Goal: Task Accomplishment & Management: Manage account settings

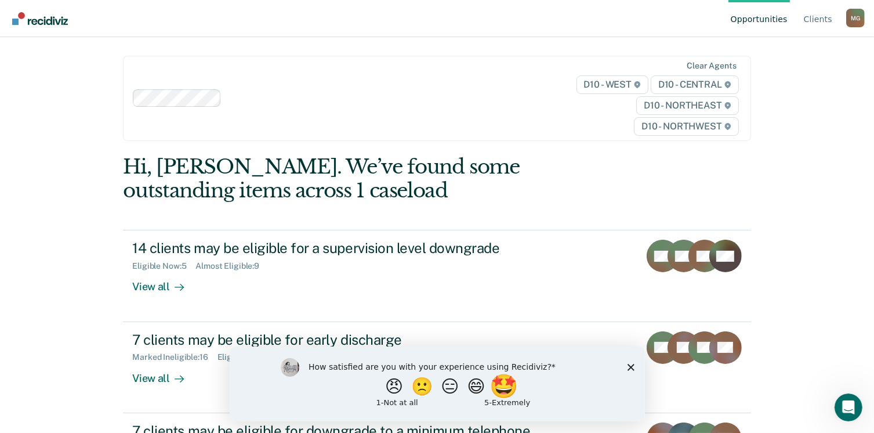
click at [511, 390] on button "🤩" at bounding box center [504, 385] width 31 height 23
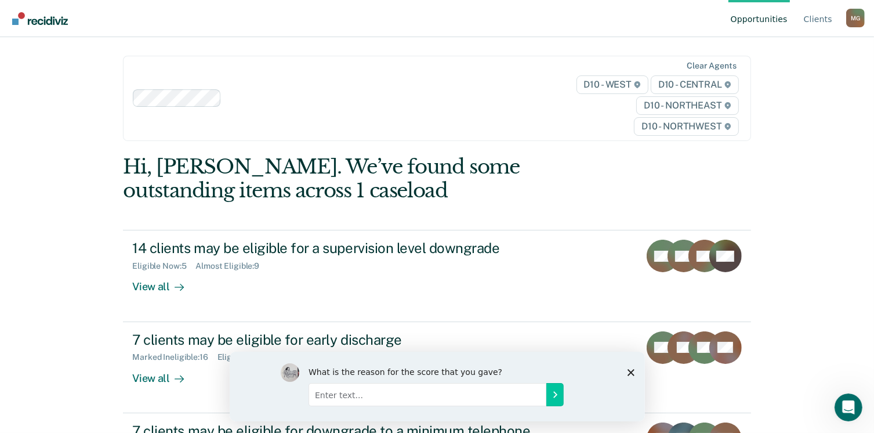
click at [634, 368] on div "What is the reason for the score that you gave?" at bounding box center [436, 386] width 415 height 70
click at [631, 371] on polygon "Close survey" at bounding box center [630, 371] width 7 height 7
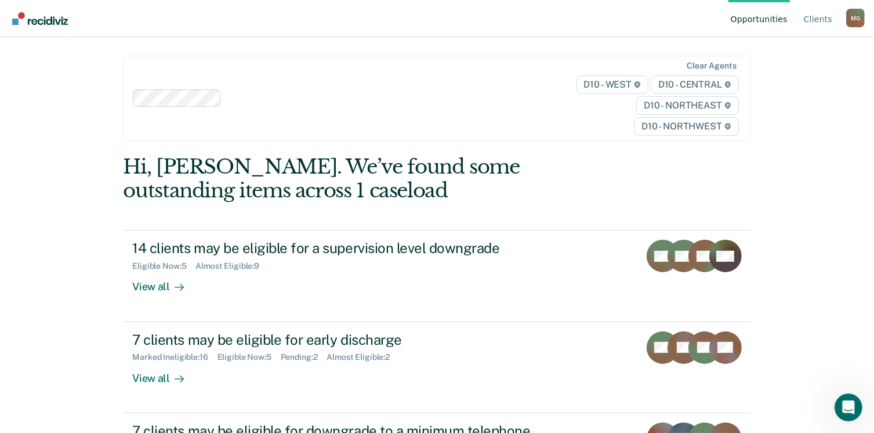
scroll to position [87, 0]
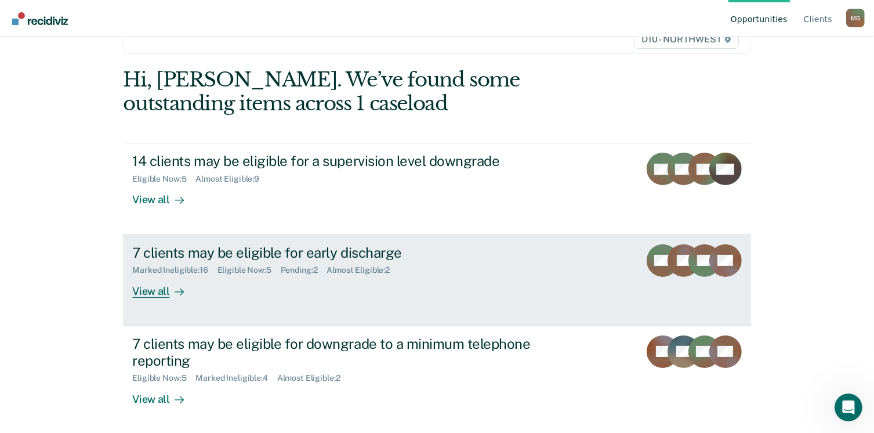
click at [147, 292] on div "View all" at bounding box center [164, 286] width 65 height 23
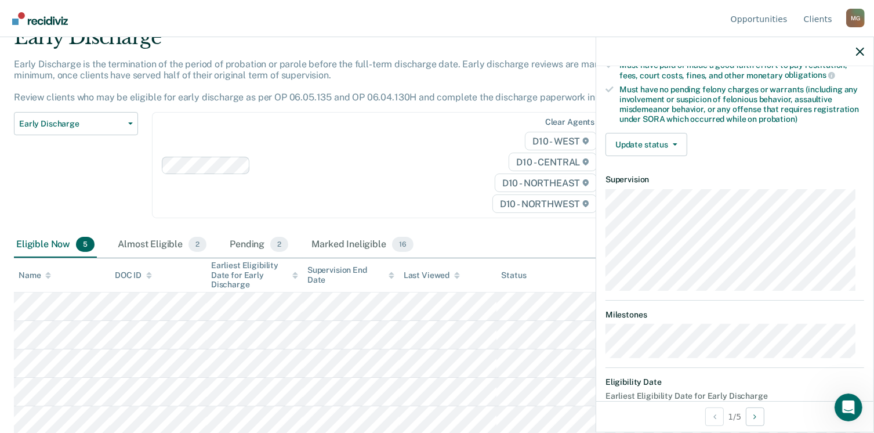
scroll to position [236, 0]
click at [657, 145] on button "Update status" at bounding box center [647, 145] width 82 height 23
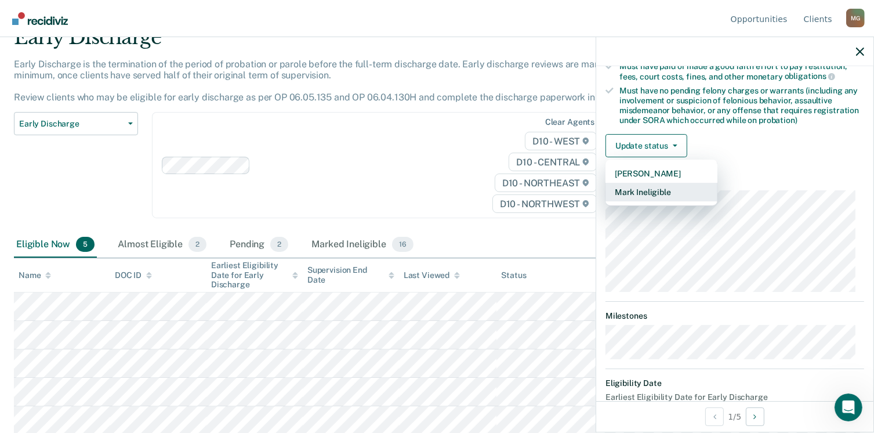
click at [639, 184] on button "Mark Ineligible" at bounding box center [662, 192] width 112 height 19
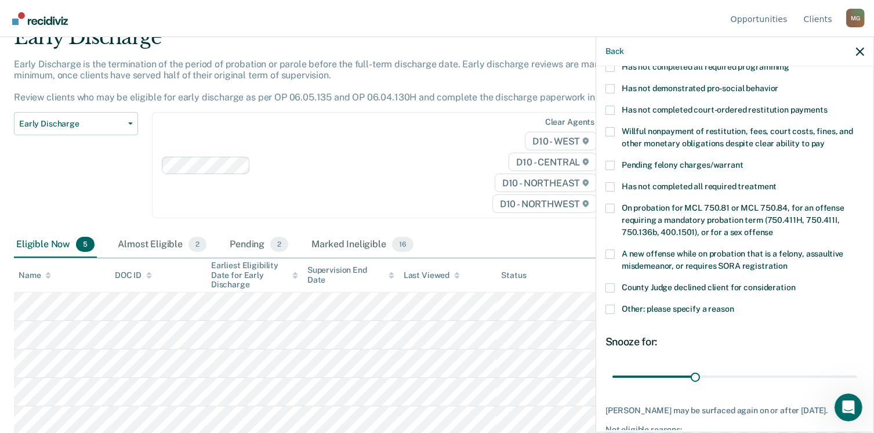
click at [610, 106] on span at bounding box center [610, 110] width 9 height 9
click at [828, 106] on input "Has not completed court-ordered restitution payments" at bounding box center [828, 106] width 0 height 0
click at [609, 127] on span at bounding box center [610, 131] width 9 height 9
click at [825, 139] on input "Willful nonpayment of restitution, fees, court costs, fines, and other monetary…" at bounding box center [825, 139] width 0 height 0
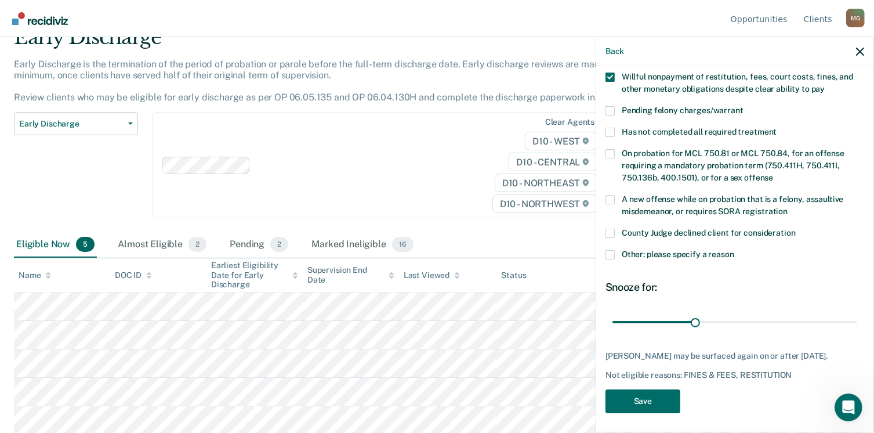
click at [608, 229] on span at bounding box center [610, 233] width 9 height 9
click at [796, 229] on input "County Judge declined client for consideration" at bounding box center [796, 229] width 0 height 0
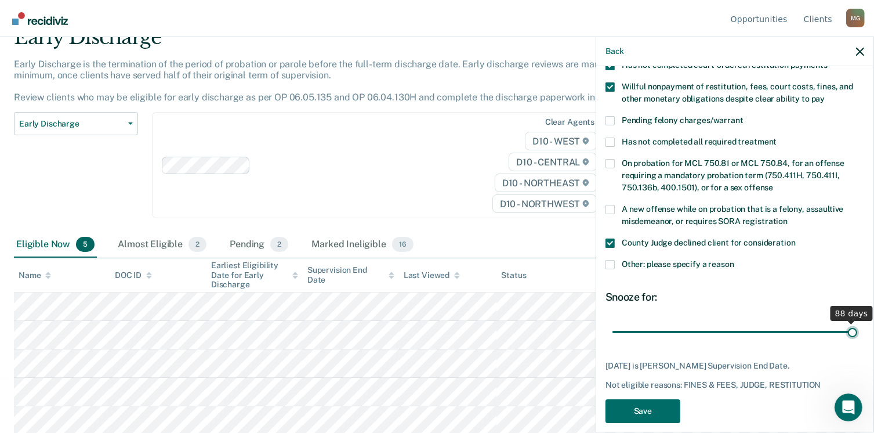
drag, startPoint x: 692, startPoint y: 313, endPoint x: 885, endPoint y: 316, distance: 193.2
type input "88"
click at [858, 322] on input "range" at bounding box center [735, 332] width 245 height 20
click at [607, 260] on span at bounding box center [610, 264] width 9 height 9
click at [735, 260] on input "Other: please specify a reason" at bounding box center [735, 260] width 0 height 0
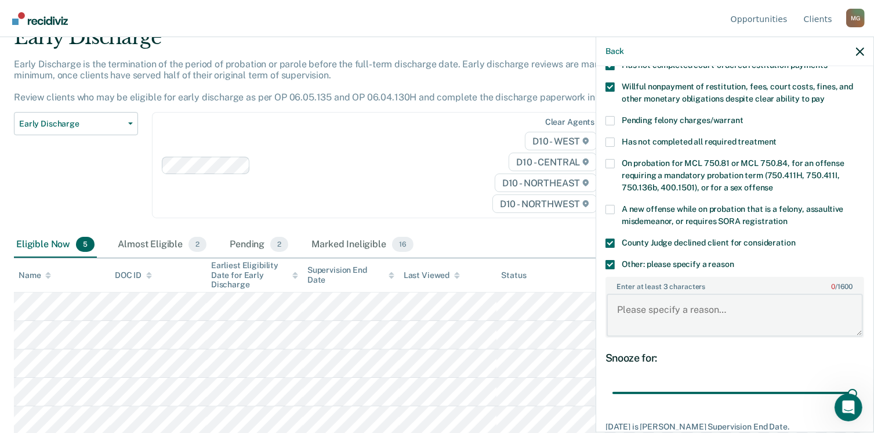
click at [639, 294] on textarea "Enter at least 3 characters 0 / 1600" at bounding box center [735, 315] width 256 height 43
paste textarea "Offender appeared before Judge [PERSON_NAME] [DATE] for VOP. PG to VOP. Sentenc…"
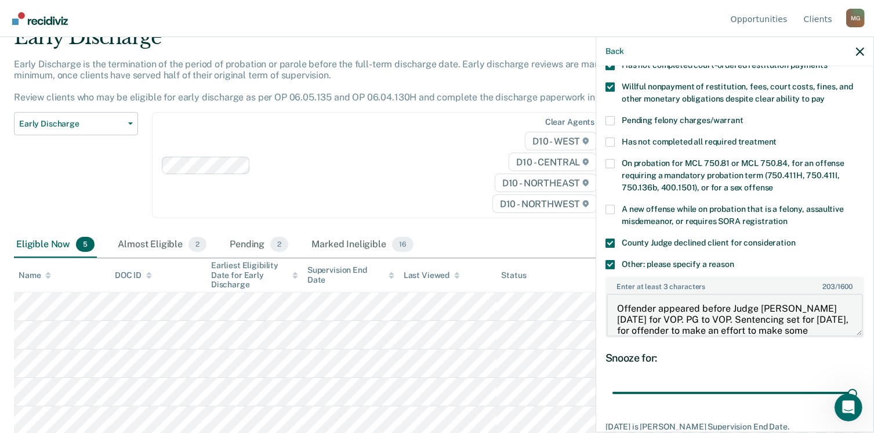
scroll to position [0, 0]
click at [615, 296] on textarea "Offender appeared before Judge [PERSON_NAME] [DATE] for VOP. PG to VOP. Sentenc…" at bounding box center [735, 315] width 256 height 43
click at [802, 299] on textarea "Offender appeared before Judge [PERSON_NAME] [DATE] for VOP. PG to VOP. Sentenc…" at bounding box center [735, 315] width 256 height 43
click at [645, 309] on textarea "Offender appeared before Judge [PERSON_NAME] for VOP. PG to VOP. Sentencing set…" at bounding box center [735, 315] width 256 height 43
drag, startPoint x: 732, startPoint y: 318, endPoint x: 557, endPoint y: 220, distance: 200.5
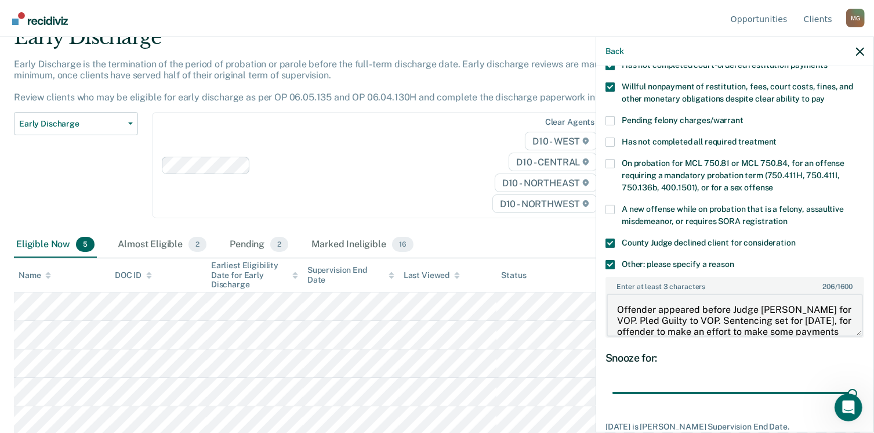
click at [557, 220] on body "Looks like you’re using Internet Explorer 11. For faster loading and a better e…" at bounding box center [437, 161] width 874 height 433
paste textarea "ffender appeared before the Court for VOP sentencing. Probation continued + 10 …"
click at [615, 299] on textarea "ffender appeared before the Court for VOP sentencing. Probation continued + 10 …" at bounding box center [735, 315] width 256 height 43
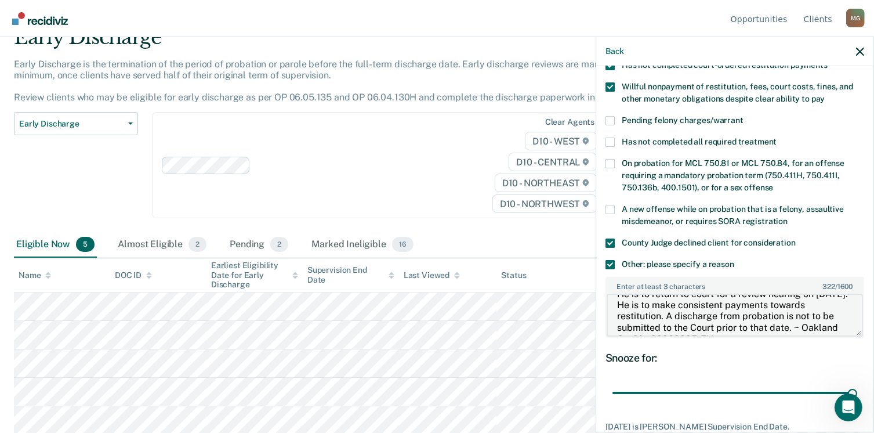
scroll to position [46, 0]
click at [685, 317] on textarea "Offender appeared before the Court for VOP sentencing. Probation continued + 10…" at bounding box center [735, 315] width 256 height 43
click at [616, 319] on textarea "Offender appeared before the Court for VOP sentencing. Probation continued + 10…" at bounding box center [735, 315] width 256 height 43
click at [795, 310] on textarea "Offender appeared before the Court for VOP sentencing. Probation continued + 10…" at bounding box center [735, 315] width 256 height 43
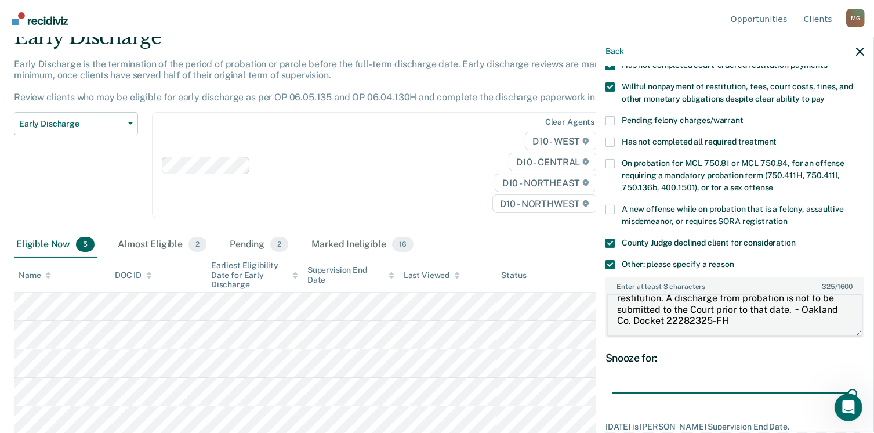
type textarea "Offender appeared before the Court for VOP sentencing. Probation continued + 10…"
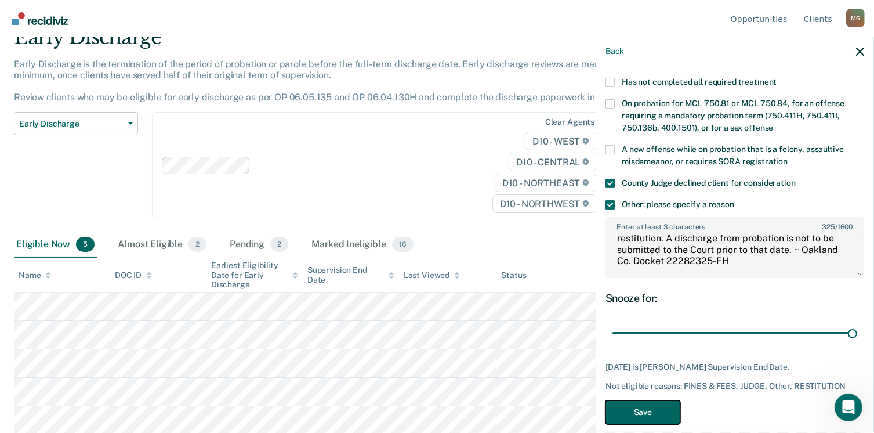
click at [646, 400] on button "Save" at bounding box center [643, 412] width 75 height 24
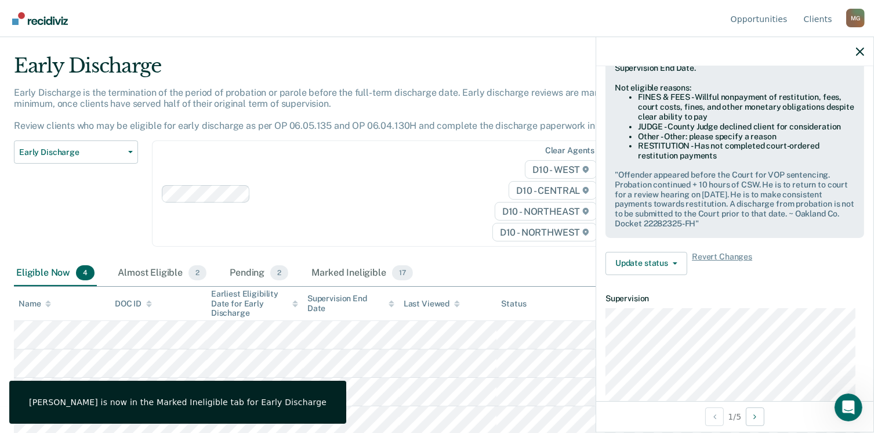
click at [64, 233] on div "Early Discharge Classification Review Early Discharge Minimum Telephone Reporti…" at bounding box center [76, 200] width 124 height 120
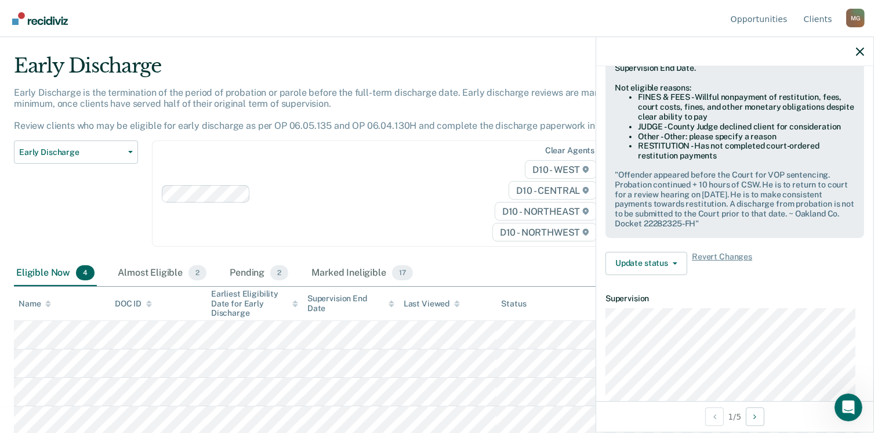
scroll to position [118, 0]
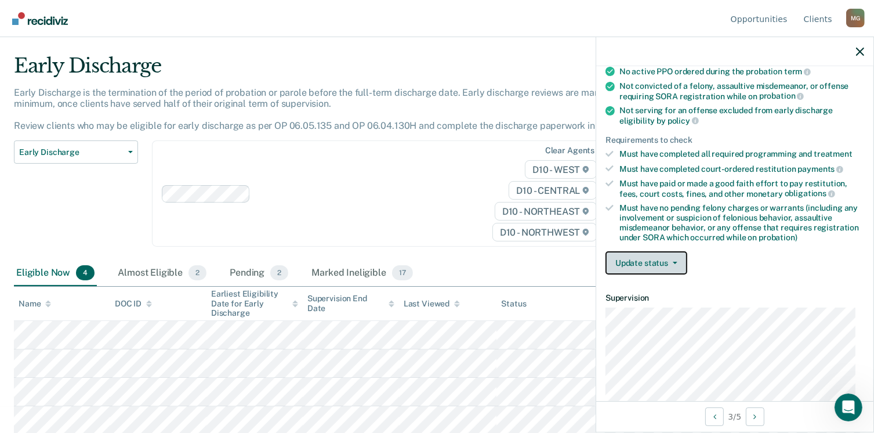
click at [636, 262] on button "Update status" at bounding box center [647, 262] width 82 height 23
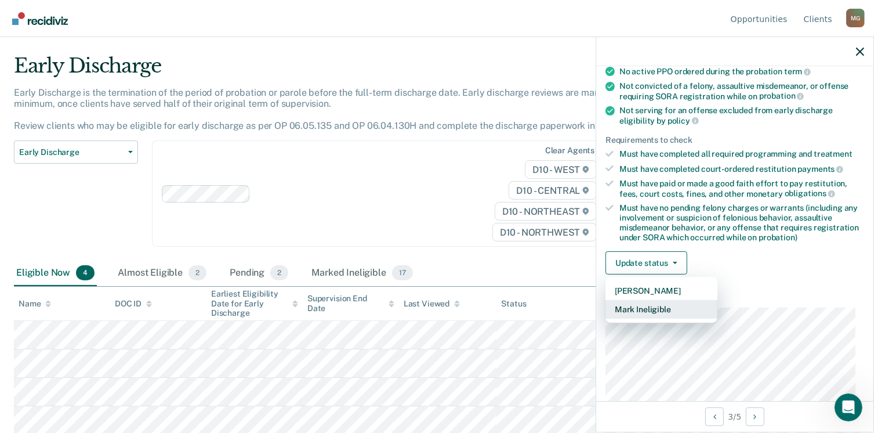
click at [641, 310] on button "Mark Ineligible" at bounding box center [662, 309] width 112 height 19
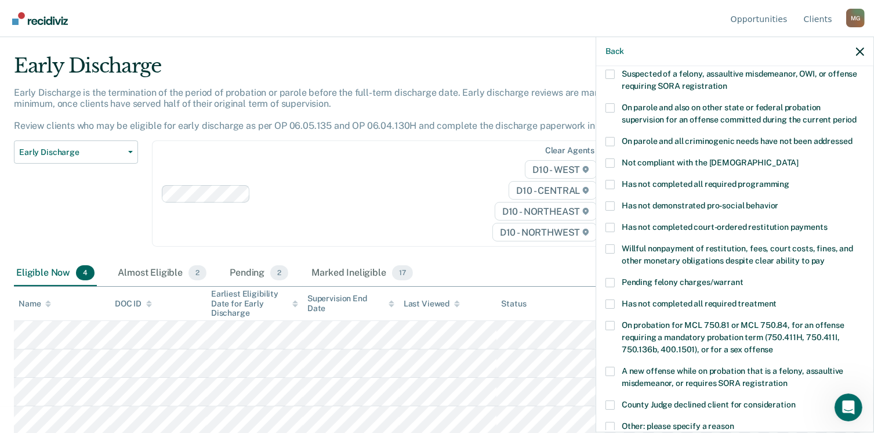
scroll to position [290, 0]
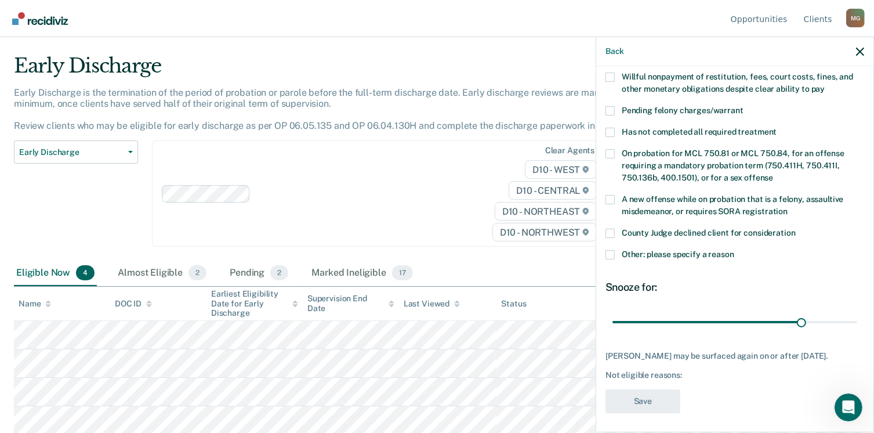
click at [610, 229] on span at bounding box center [610, 233] width 9 height 9
click at [796, 229] on input "County Judge declined client for consideration" at bounding box center [796, 229] width 0 height 0
click at [614, 250] on span at bounding box center [610, 254] width 9 height 9
click at [735, 250] on input "Other: please specify a reason" at bounding box center [735, 250] width 0 height 0
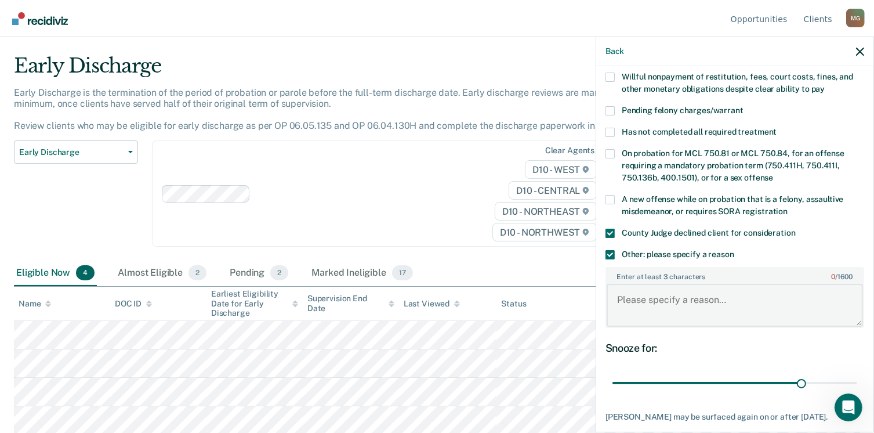
click at [652, 291] on textarea "Enter at least 3 characters 0 / 1600" at bounding box center [735, 305] width 256 height 43
paste textarea "Judge [PERSON_NAME] does not allow early discharge"
click at [618, 286] on textarea "Judge [PERSON_NAME] does not allow early discharge" at bounding box center [735, 305] width 256 height 43
click at [825, 284] on textarea "Judge [PERSON_NAME] does not allow early discharge" at bounding box center [735, 305] width 256 height 43
paste textarea "so we have to wait until [DATE]"
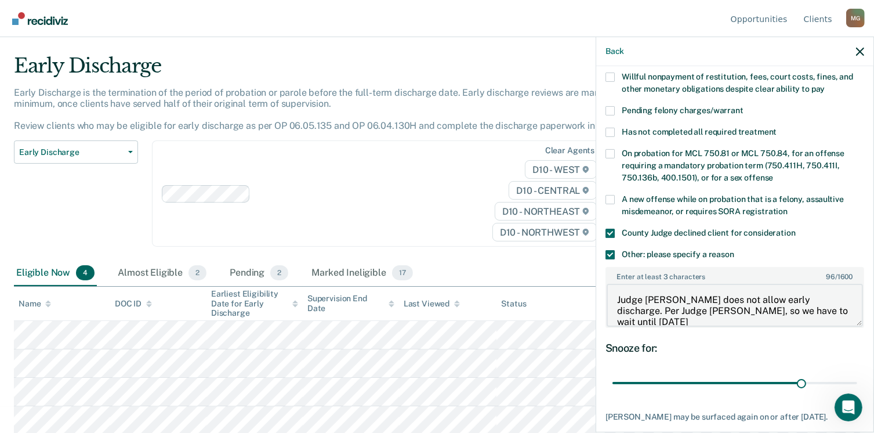
click at [674, 298] on textarea "Judge [PERSON_NAME] does not allow early discharge. Per Judge [PERSON_NAME], so…" at bounding box center [735, 305] width 256 height 43
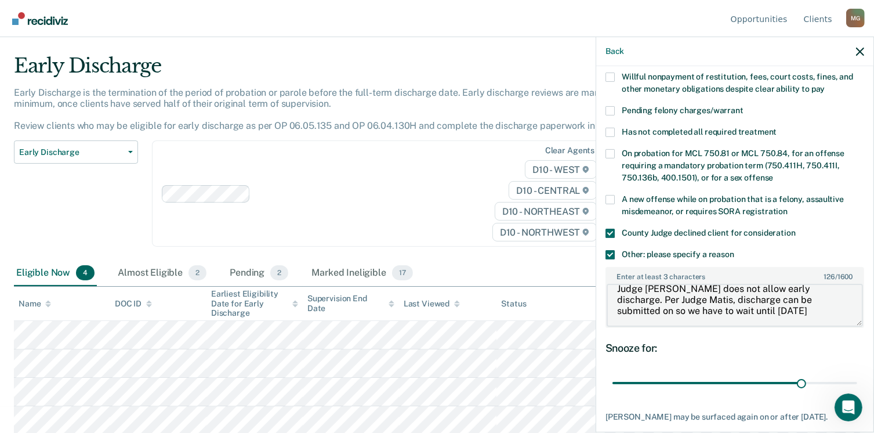
drag, startPoint x: 808, startPoint y: 298, endPoint x: 693, endPoint y: 304, distance: 114.5
click at [693, 304] on textarea "Judge [PERSON_NAME] does not allow early discharge. Per Judge Matis, discharge …" at bounding box center [735, 305] width 256 height 43
type textarea "Judge [PERSON_NAME] does not allow early discharge. Per Judge Matis, discharge …"
drag, startPoint x: 796, startPoint y: 369, endPoint x: 887, endPoint y: 364, distance: 90.7
type input "38"
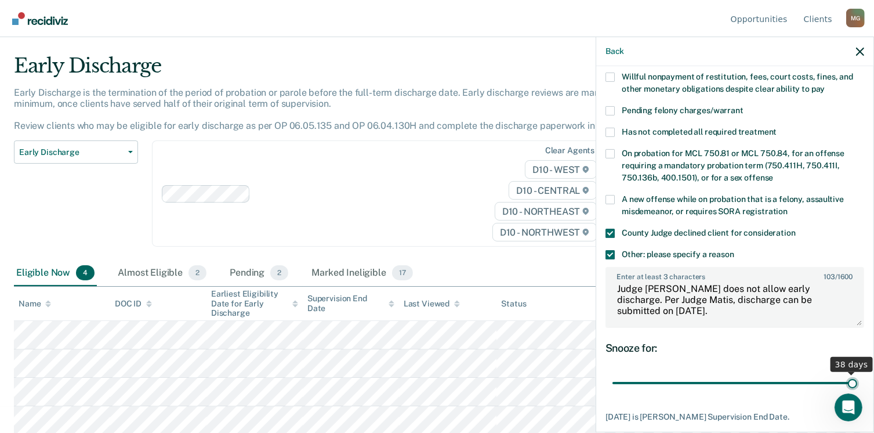
click at [858, 373] on input "range" at bounding box center [735, 383] width 245 height 20
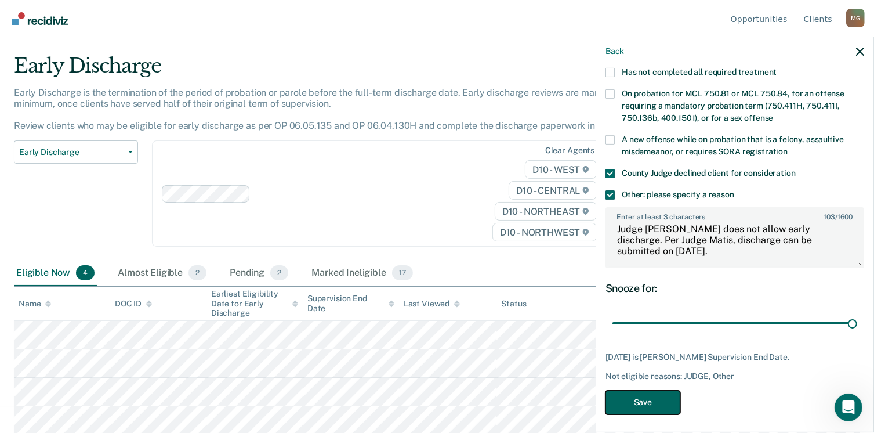
click at [656, 399] on button "Save" at bounding box center [643, 402] width 75 height 24
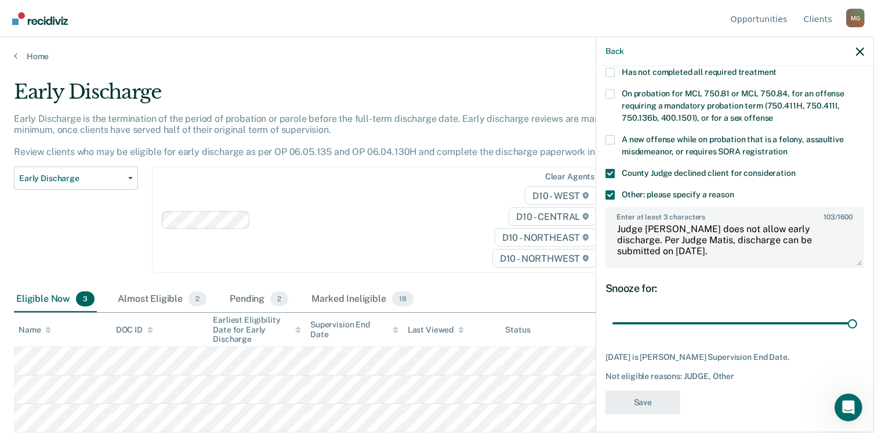
scroll to position [0, 0]
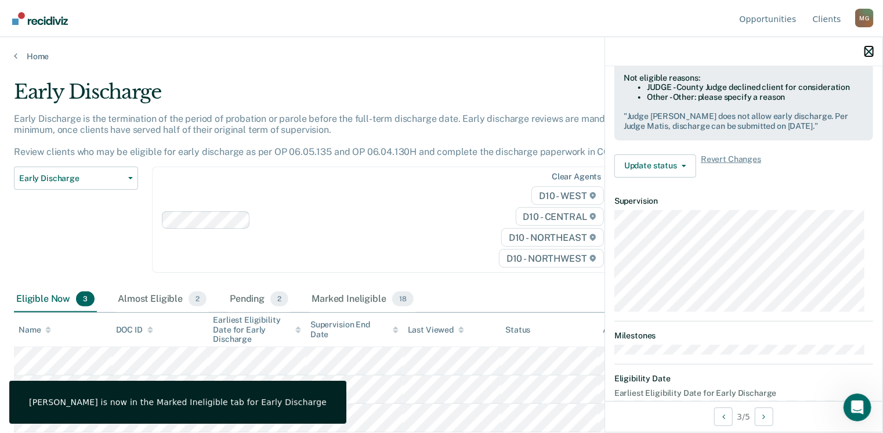
click at [871, 54] on icon "button" at bounding box center [869, 52] width 8 height 8
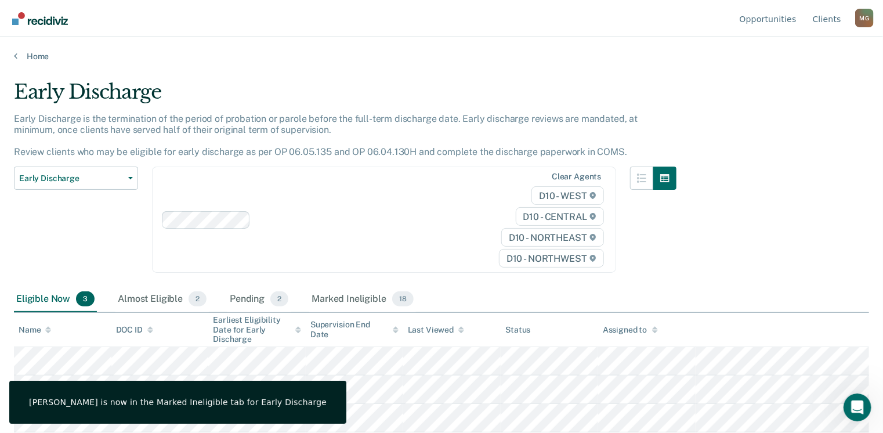
click at [779, 267] on div "Early Discharge Early Discharge is the termination of the period of probation o…" at bounding box center [441, 213] width 855 height 266
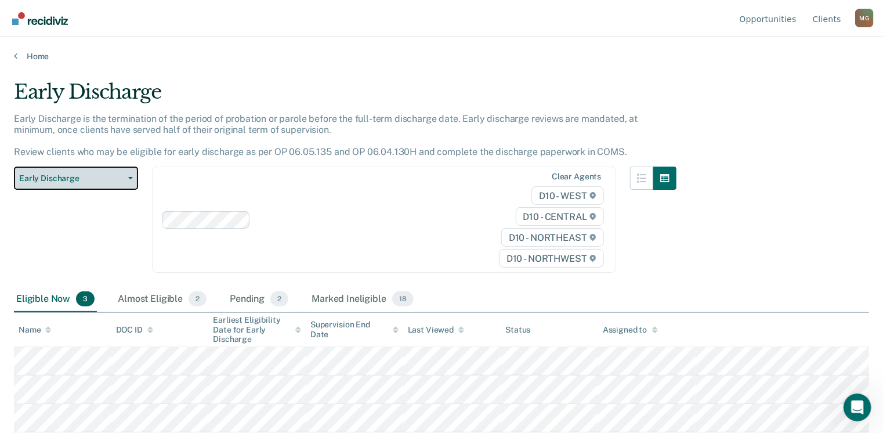
click at [123, 180] on button "Early Discharge" at bounding box center [76, 178] width 124 height 23
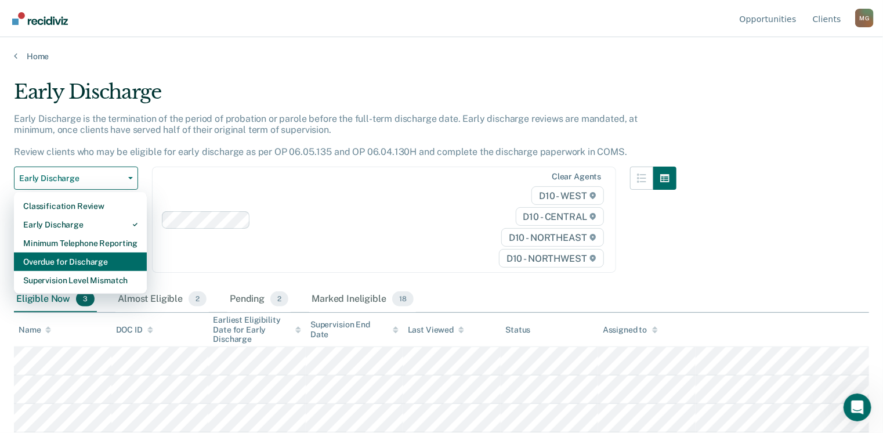
click at [54, 263] on div "Overdue for Discharge" at bounding box center [80, 261] width 114 height 19
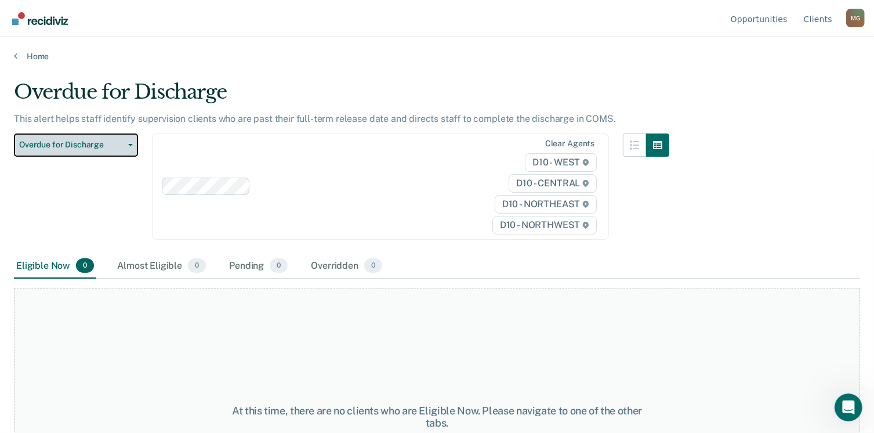
click at [83, 142] on span "Overdue for Discharge" at bounding box center [71, 145] width 104 height 10
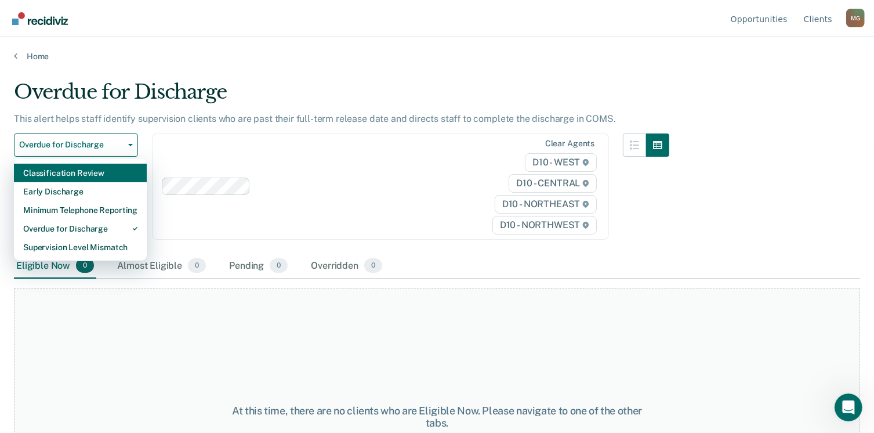
click at [53, 179] on div "Classification Review" at bounding box center [80, 173] width 114 height 19
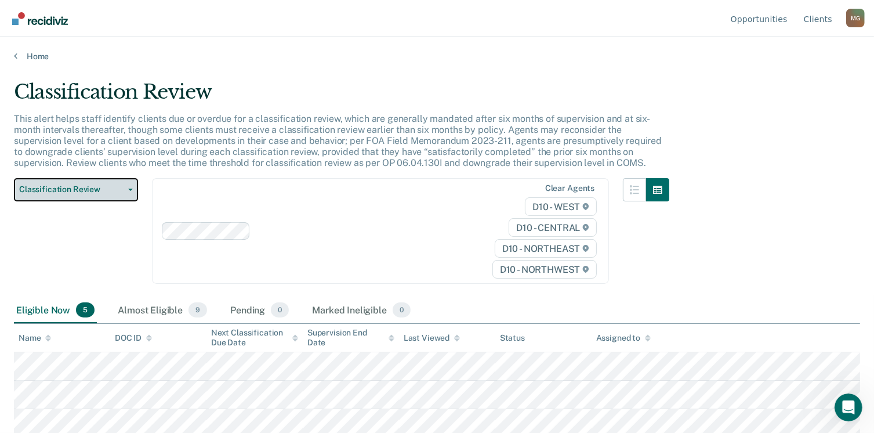
scroll to position [60, 0]
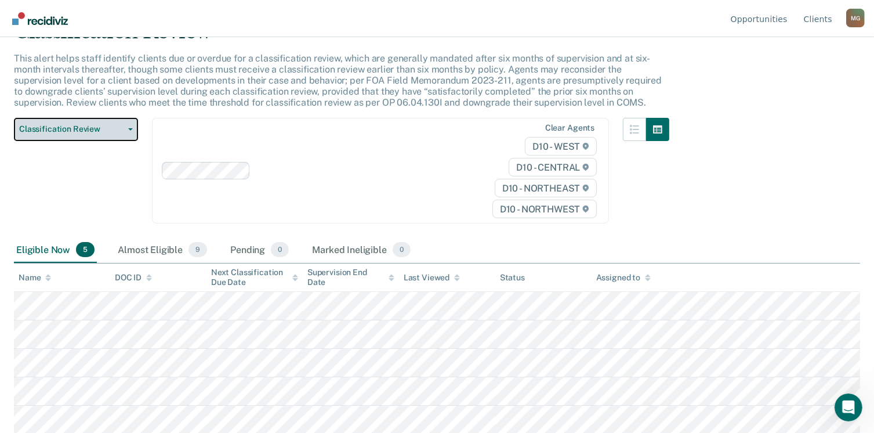
click at [32, 130] on span "Classification Review" at bounding box center [71, 129] width 104 height 10
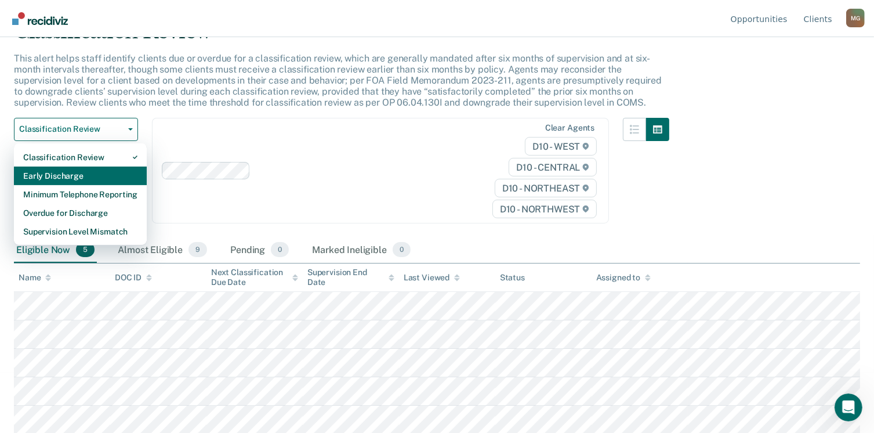
click at [37, 176] on div "Early Discharge" at bounding box center [80, 176] width 114 height 19
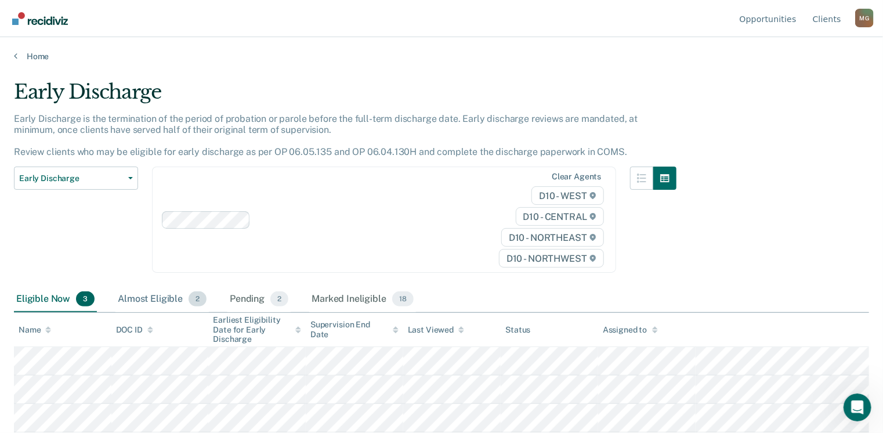
click at [148, 299] on div "Almost Eligible 2" at bounding box center [161, 300] width 93 height 26
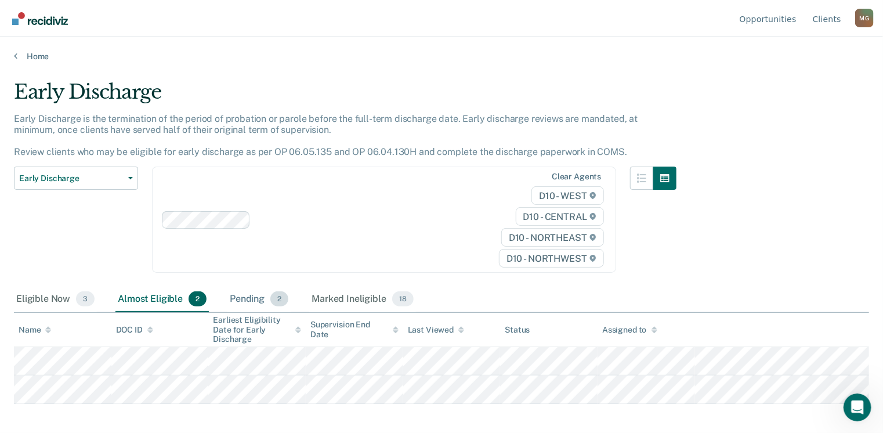
click at [246, 302] on div "Pending 2" at bounding box center [258, 300] width 63 height 26
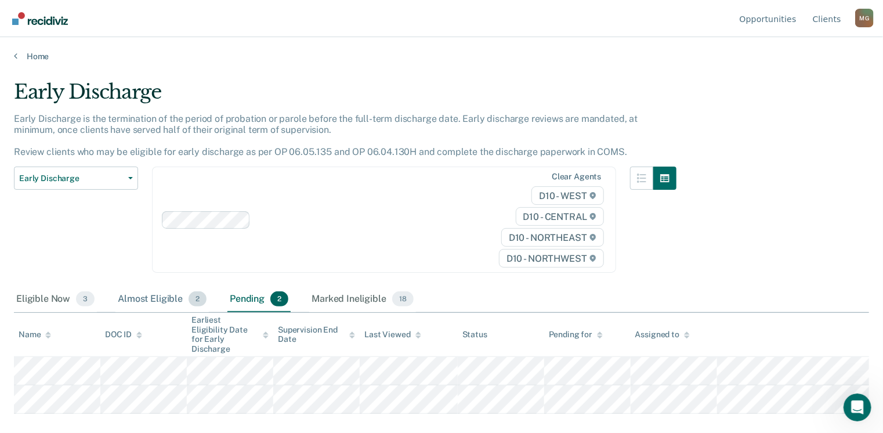
click at [168, 303] on div "Almost Eligible 2" at bounding box center [161, 300] width 93 height 26
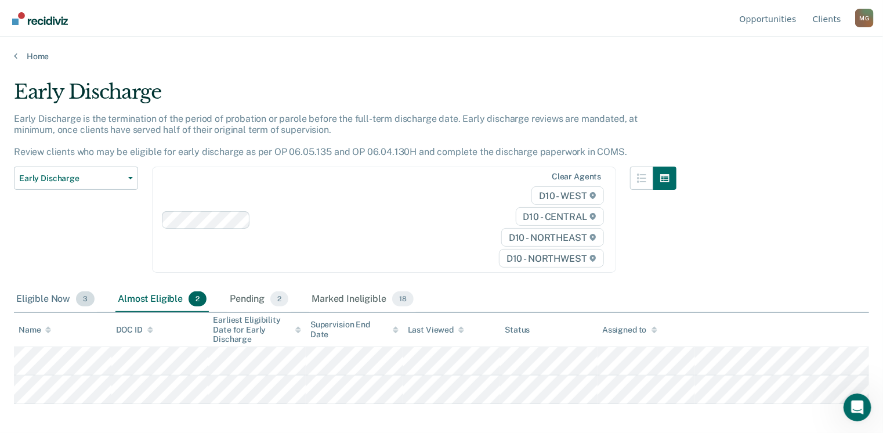
click at [30, 305] on div "Eligible Now 3" at bounding box center [55, 300] width 83 height 26
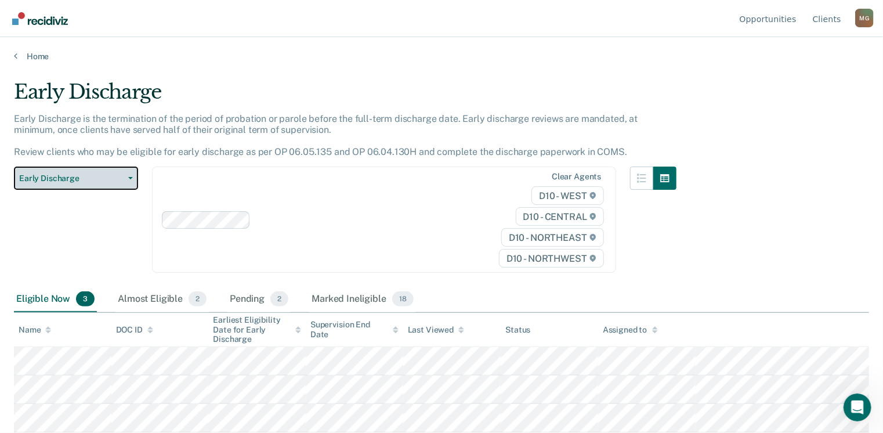
click at [102, 175] on span "Early Discharge" at bounding box center [71, 178] width 104 height 10
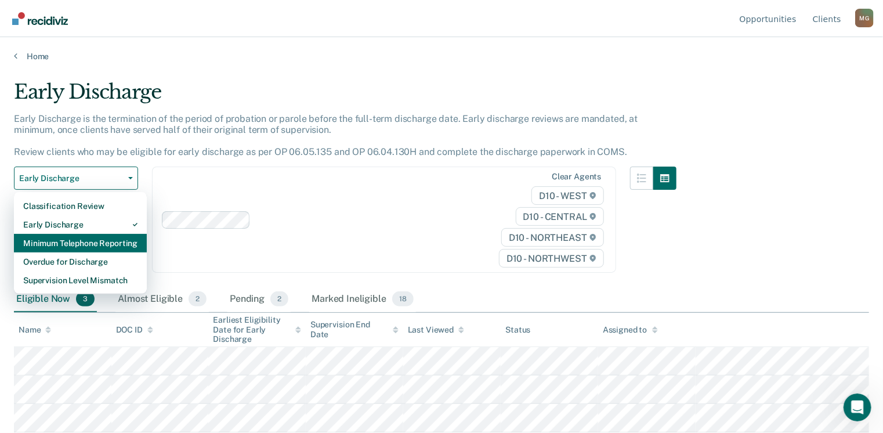
click at [56, 243] on div "Minimum Telephone Reporting" at bounding box center [80, 243] width 114 height 19
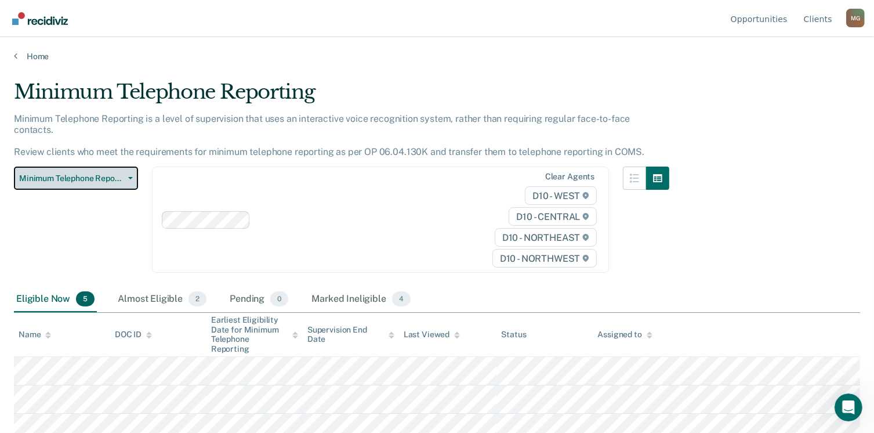
scroll to position [53, 0]
